Goal: Information Seeking & Learning: Learn about a topic

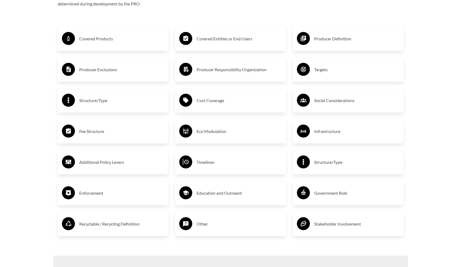
scroll to position [941, 0]
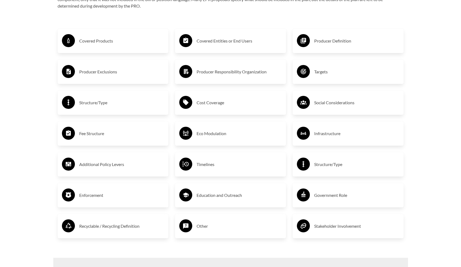
click at [108, 41] on h3 "Covered Products" at bounding box center [121, 41] width 85 height 9
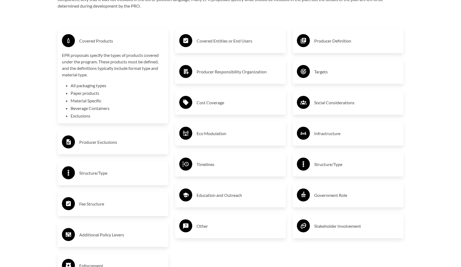
click at [84, 114] on li "Exclusions" at bounding box center [118, 115] width 94 height 6
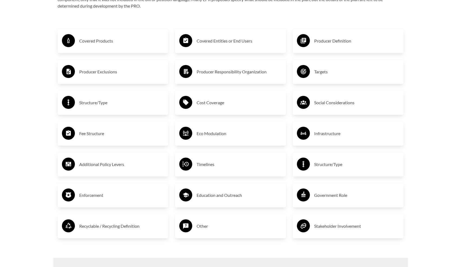
click at [92, 74] on h3 "Producer Exclusions" at bounding box center [121, 71] width 85 height 9
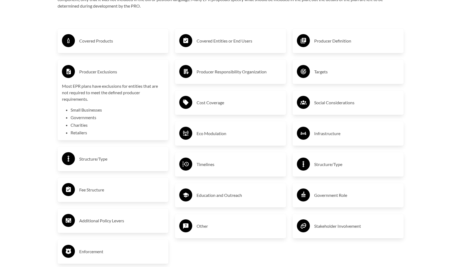
click at [92, 74] on h3 "Producer Exclusions" at bounding box center [121, 71] width 85 height 9
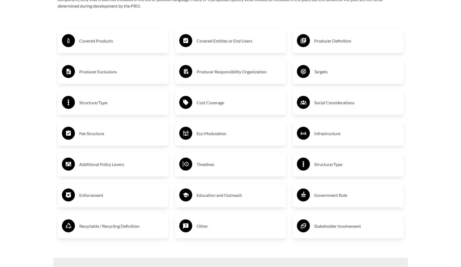
click at [92, 74] on h3 "Producer Exclusions" at bounding box center [121, 71] width 85 height 9
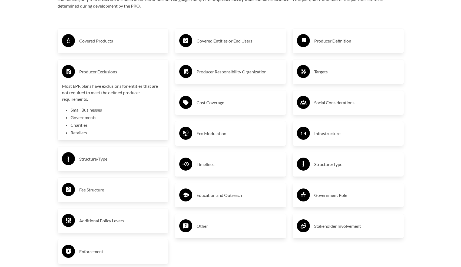
scroll to position [940, 0]
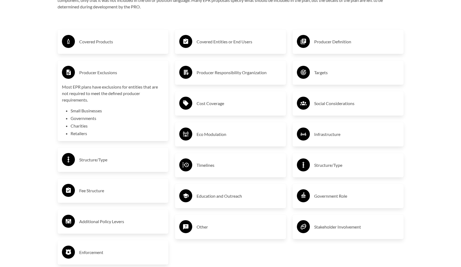
click at [91, 109] on li "Small Businesses" at bounding box center [118, 110] width 94 height 6
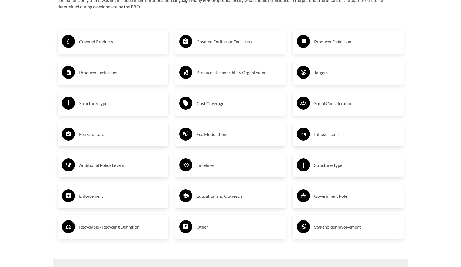
click at [91, 108] on div "Structure/Type" at bounding box center [113, 103] width 102 height 16
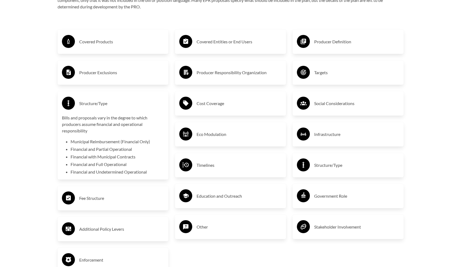
click at [91, 105] on h3 "Structure/Type" at bounding box center [121, 103] width 85 height 9
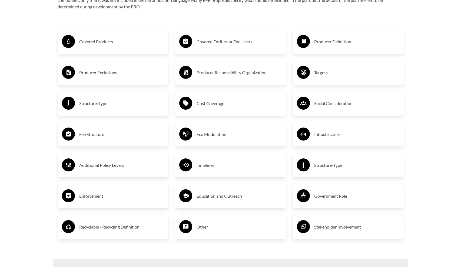
click at [92, 136] on h3 "Fee Structure" at bounding box center [121, 134] width 85 height 9
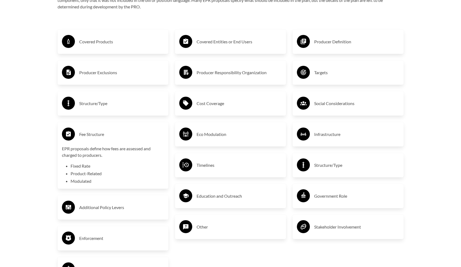
click at [92, 136] on h3 "Fee Structure" at bounding box center [121, 134] width 85 height 9
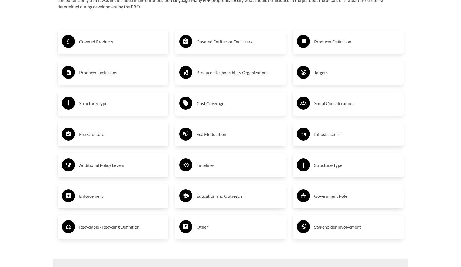
click at [93, 164] on h3 "Additional Policy Levers" at bounding box center [121, 165] width 85 height 9
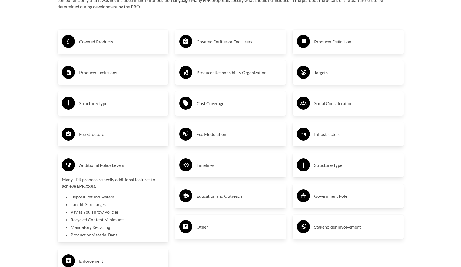
click at [93, 164] on h3 "Additional Policy Levers" at bounding box center [121, 165] width 85 height 9
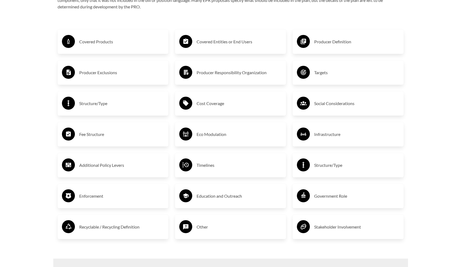
click at [93, 164] on h3 "Additional Policy Levers" at bounding box center [121, 165] width 85 height 9
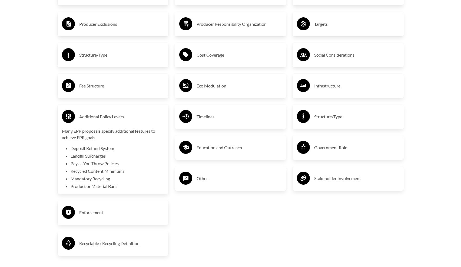
scroll to position [990, 0]
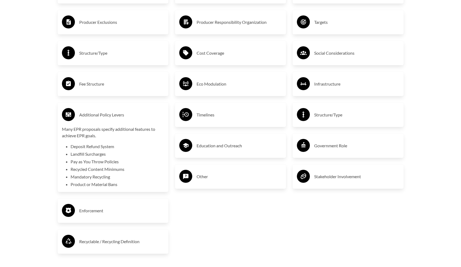
click at [90, 208] on h3 "Enforcement" at bounding box center [121, 210] width 85 height 9
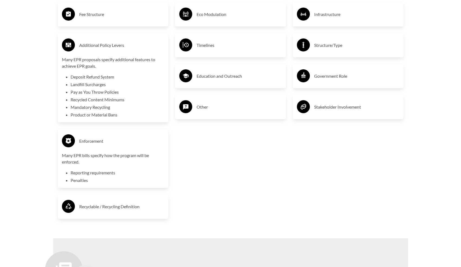
click at [90, 208] on h3 "Recyclable / Recycling Definition" at bounding box center [121, 206] width 85 height 9
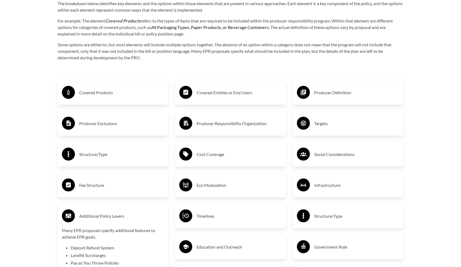
scroll to position [870, 0]
